Goal: Transaction & Acquisition: Purchase product/service

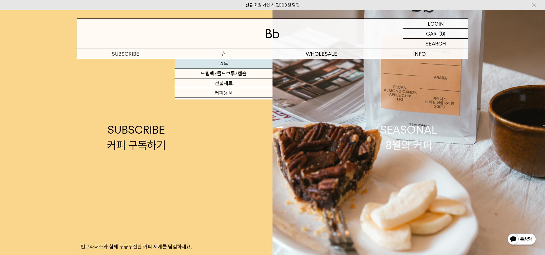
click at [228, 67] on link "원두" at bounding box center [224, 64] width 98 height 10
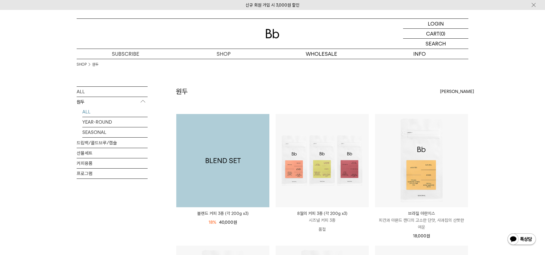
click at [241, 161] on img at bounding box center [222, 160] width 93 height 93
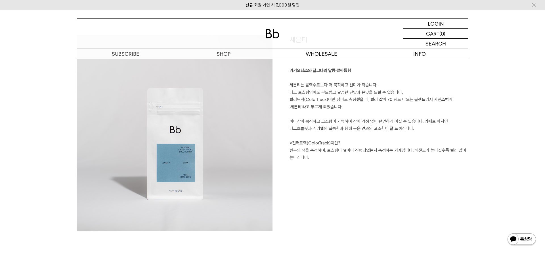
scroll to position [1198, 0]
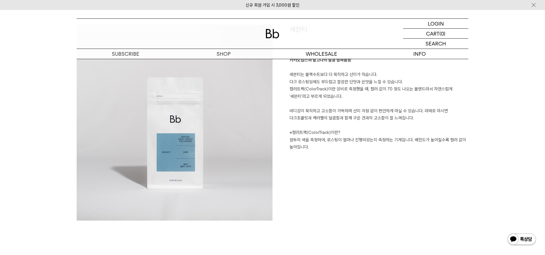
click at [304, 106] on p "카카오닙스와 달고나의 달콤 쌉싸름함 세븐티는 블랙수트보다 더 묵직하고 산미가 적습니다. 다크 로스팅임에도 부드럽고 깔끔한 단맛과 쓴맛을 느낄 …" at bounding box center [379, 103] width 179 height 94
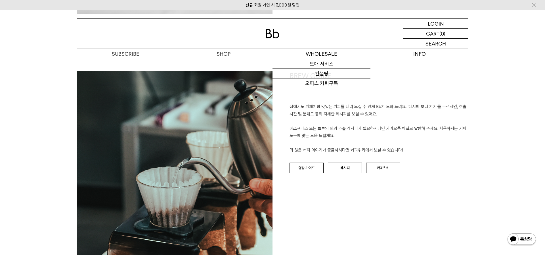
scroll to position [1428, 0]
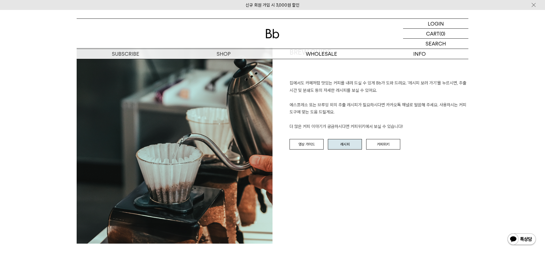
click at [349, 146] on link "레시피" at bounding box center [345, 144] width 34 height 11
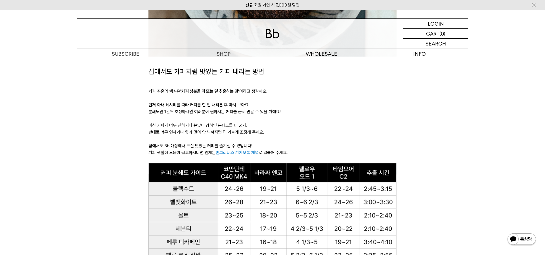
scroll to position [293, 0]
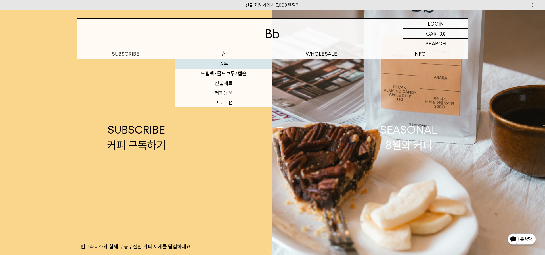
click at [227, 66] on link "원두" at bounding box center [224, 64] width 98 height 10
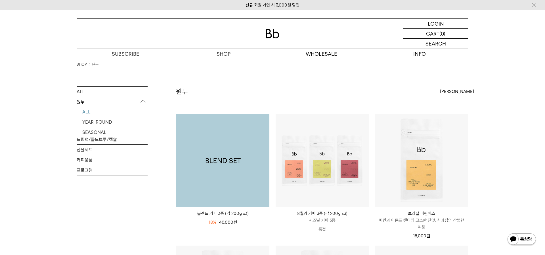
click at [238, 123] on img at bounding box center [222, 160] width 93 height 93
